Goal: Find specific page/section: Find specific page/section

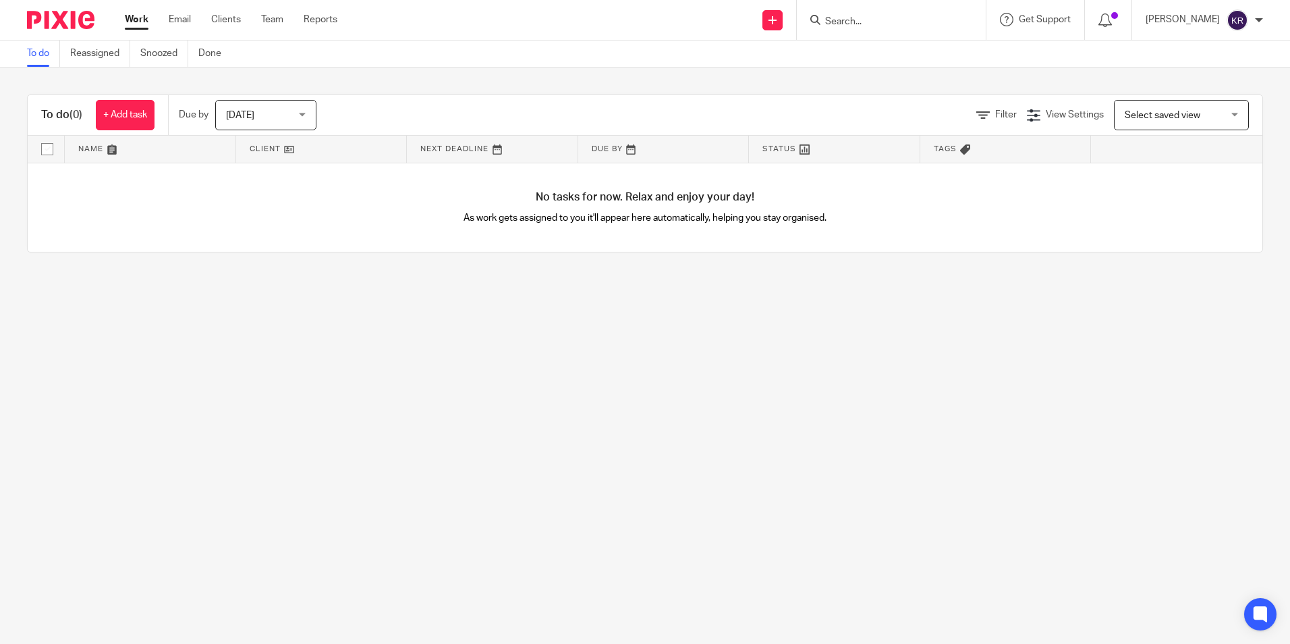
click at [940, 25] on input "Search" at bounding box center [884, 22] width 121 height 12
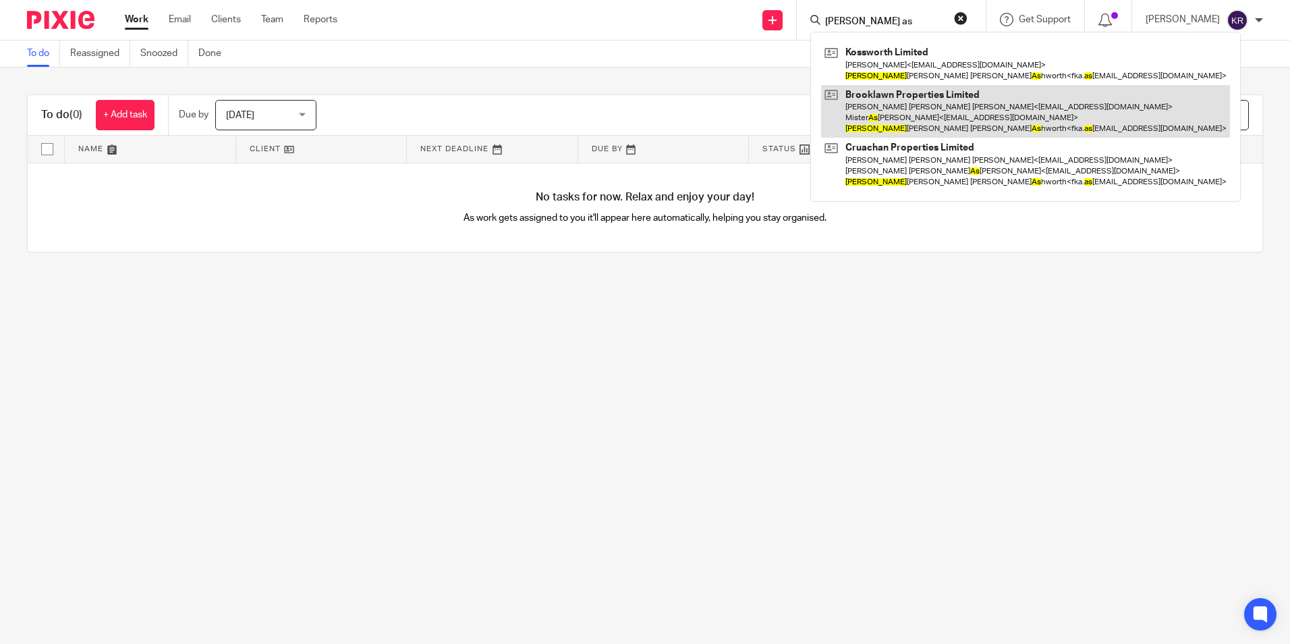
type input "fiona as"
click at [964, 104] on link at bounding box center [1025, 111] width 409 height 53
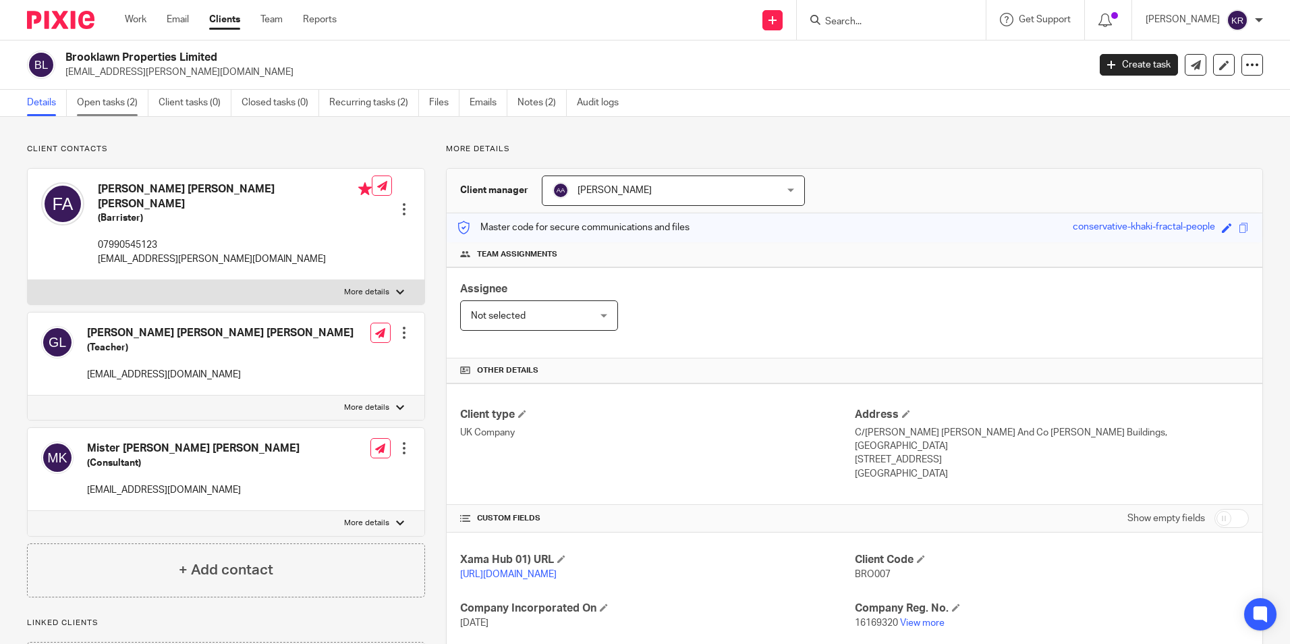
click at [127, 107] on link "Open tasks (2)" at bounding box center [113, 103] width 72 height 26
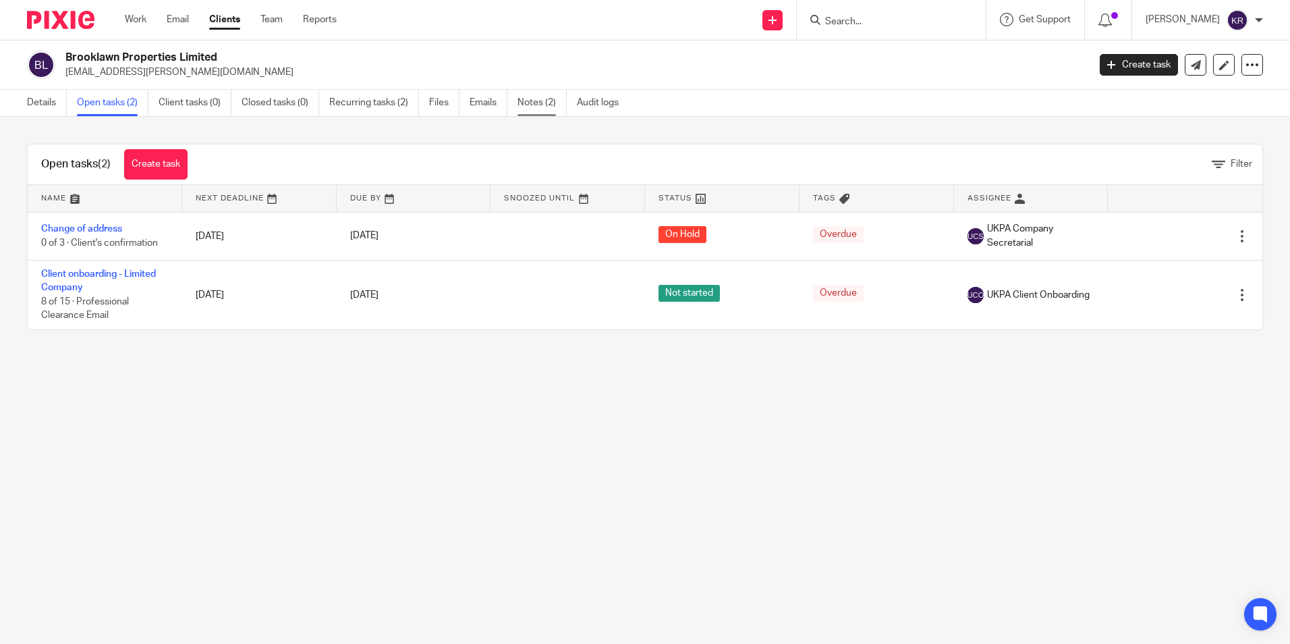
click at [528, 94] on link "Notes (2)" at bounding box center [542, 103] width 49 height 26
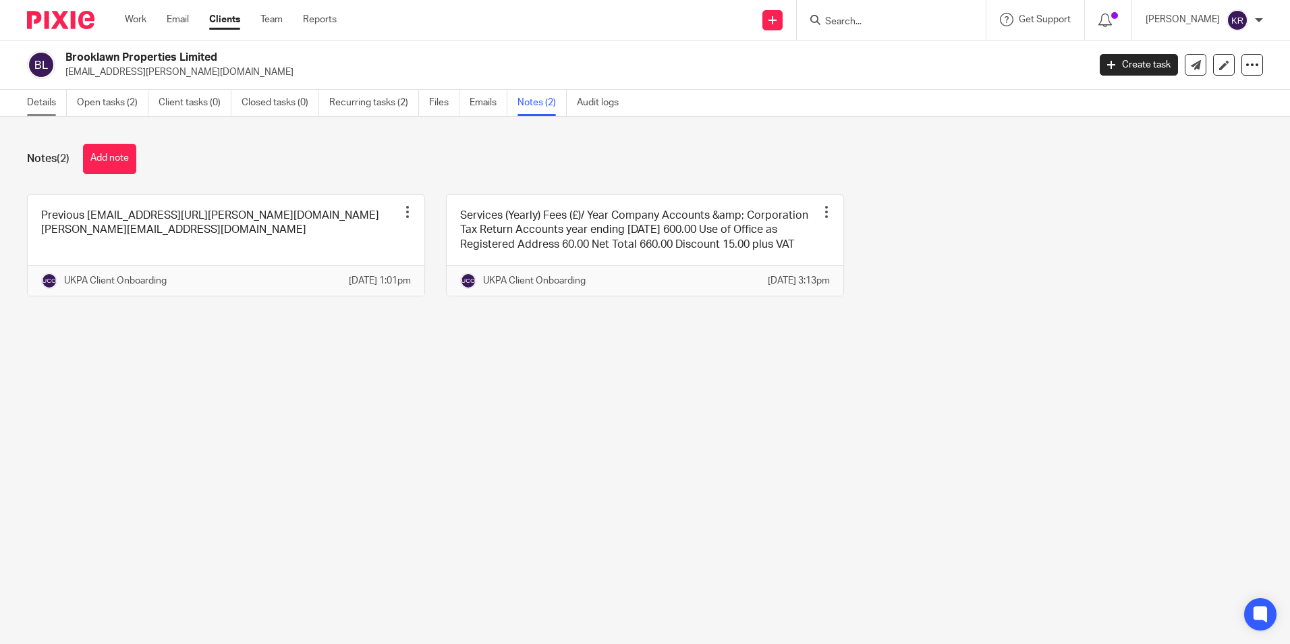
click at [46, 92] on link "Details" at bounding box center [47, 103] width 40 height 26
